Goal: Use online tool/utility: Use online tool/utility

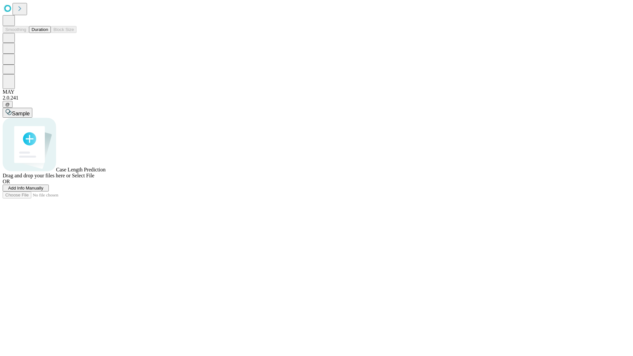
click at [48, 33] on button "Duration" at bounding box center [40, 29] width 22 height 7
click at [30, 111] on span "Sample" at bounding box center [21, 114] width 18 height 6
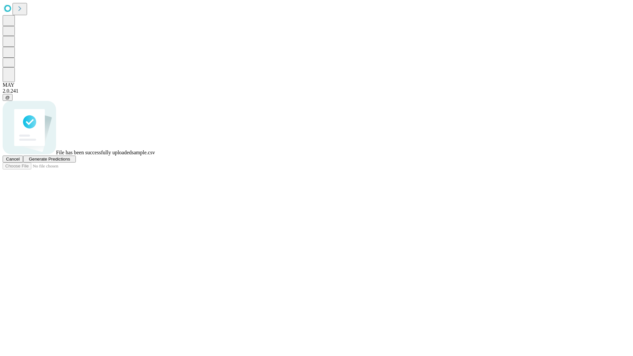
click at [70, 161] on span "Generate Predictions" at bounding box center [49, 159] width 41 height 5
